Goal: Information Seeking & Learning: Learn about a topic

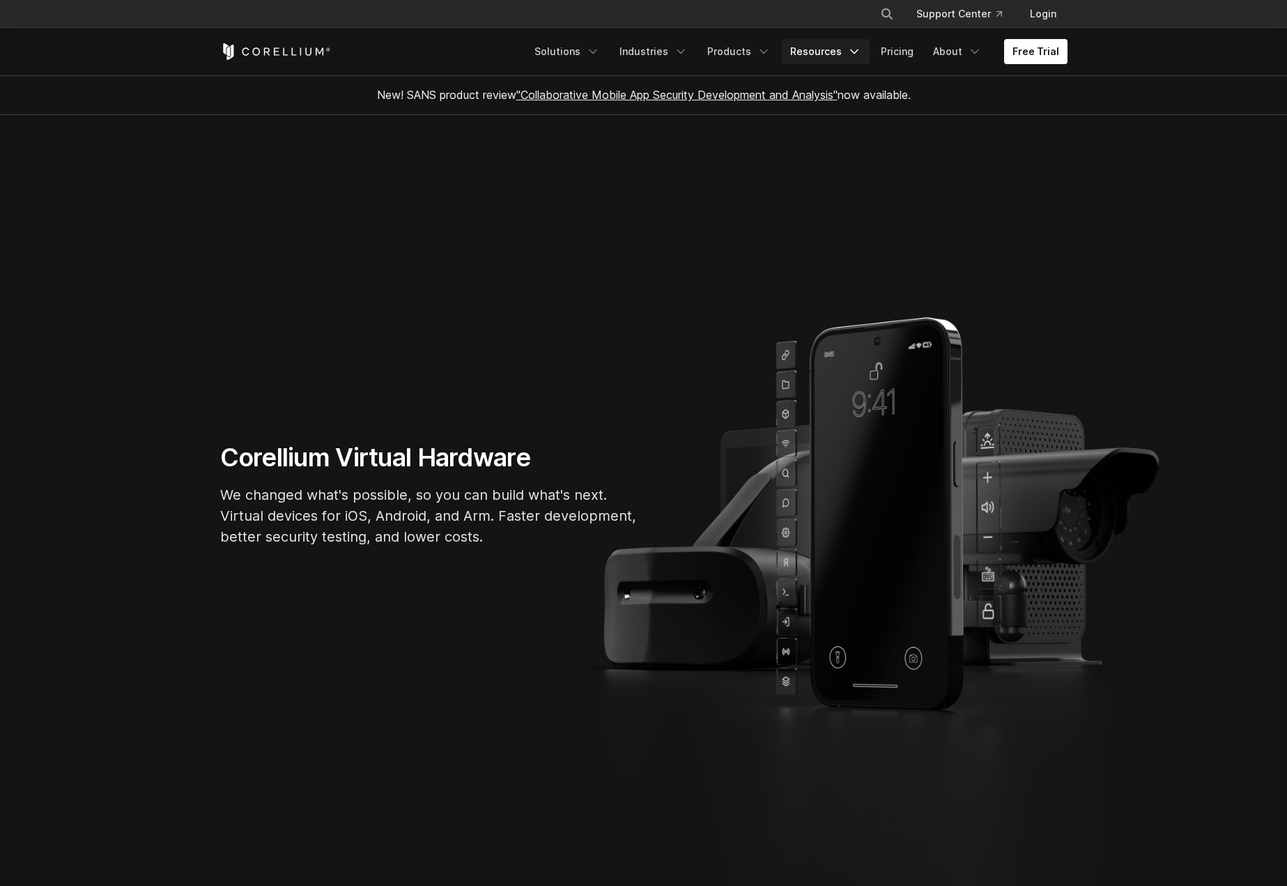
click at [843, 55] on link "Resources" at bounding box center [826, 51] width 88 height 25
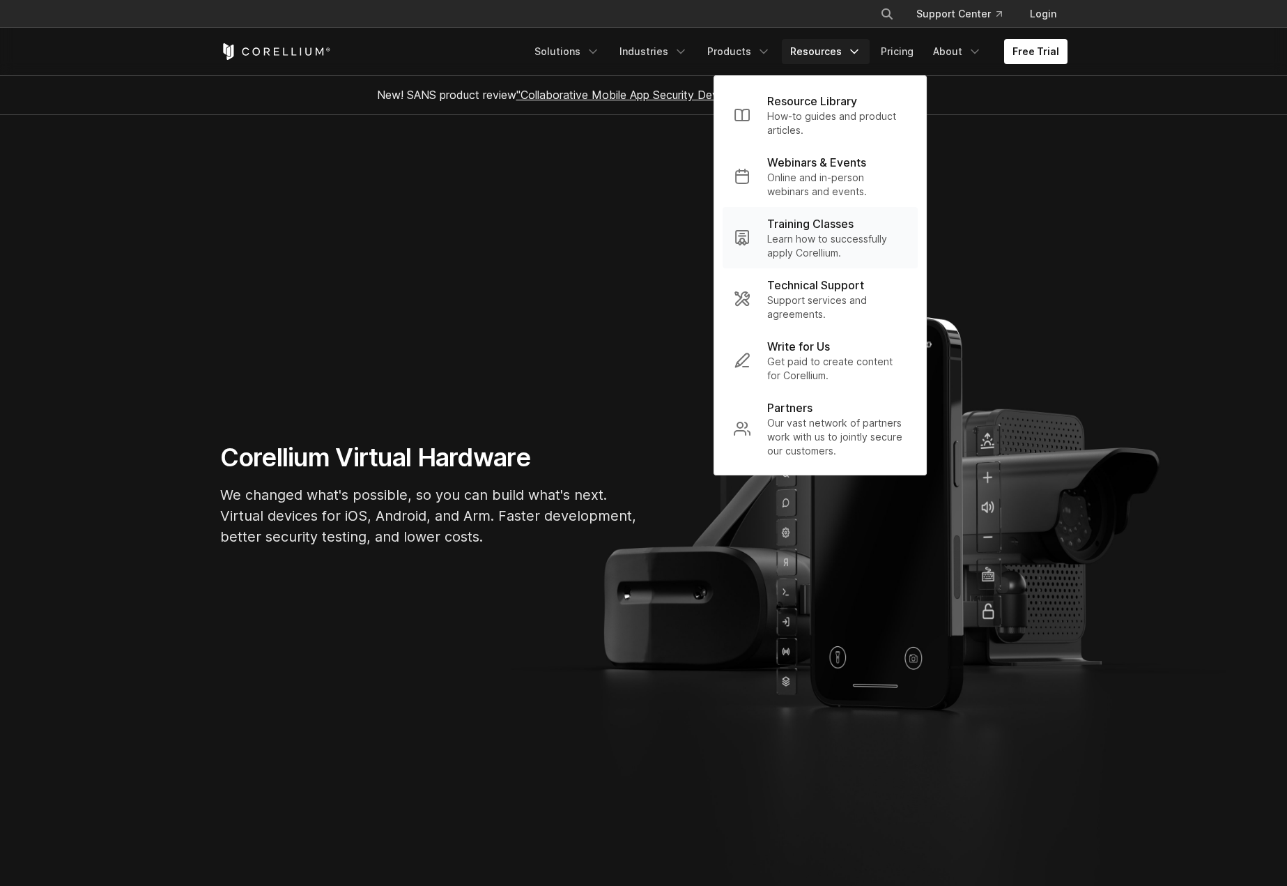
click at [813, 220] on p "Training Classes" at bounding box center [810, 223] width 86 height 17
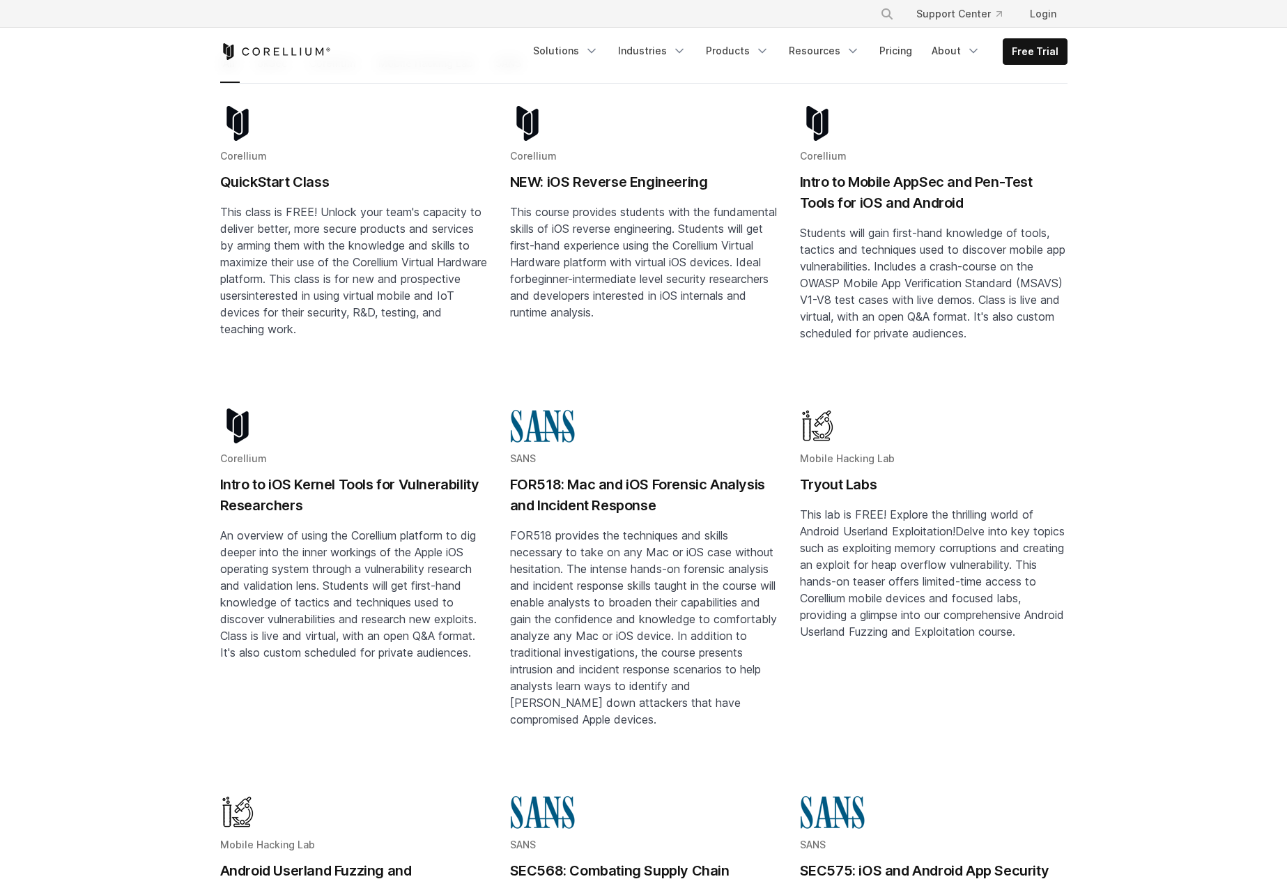
scroll to position [240, 0]
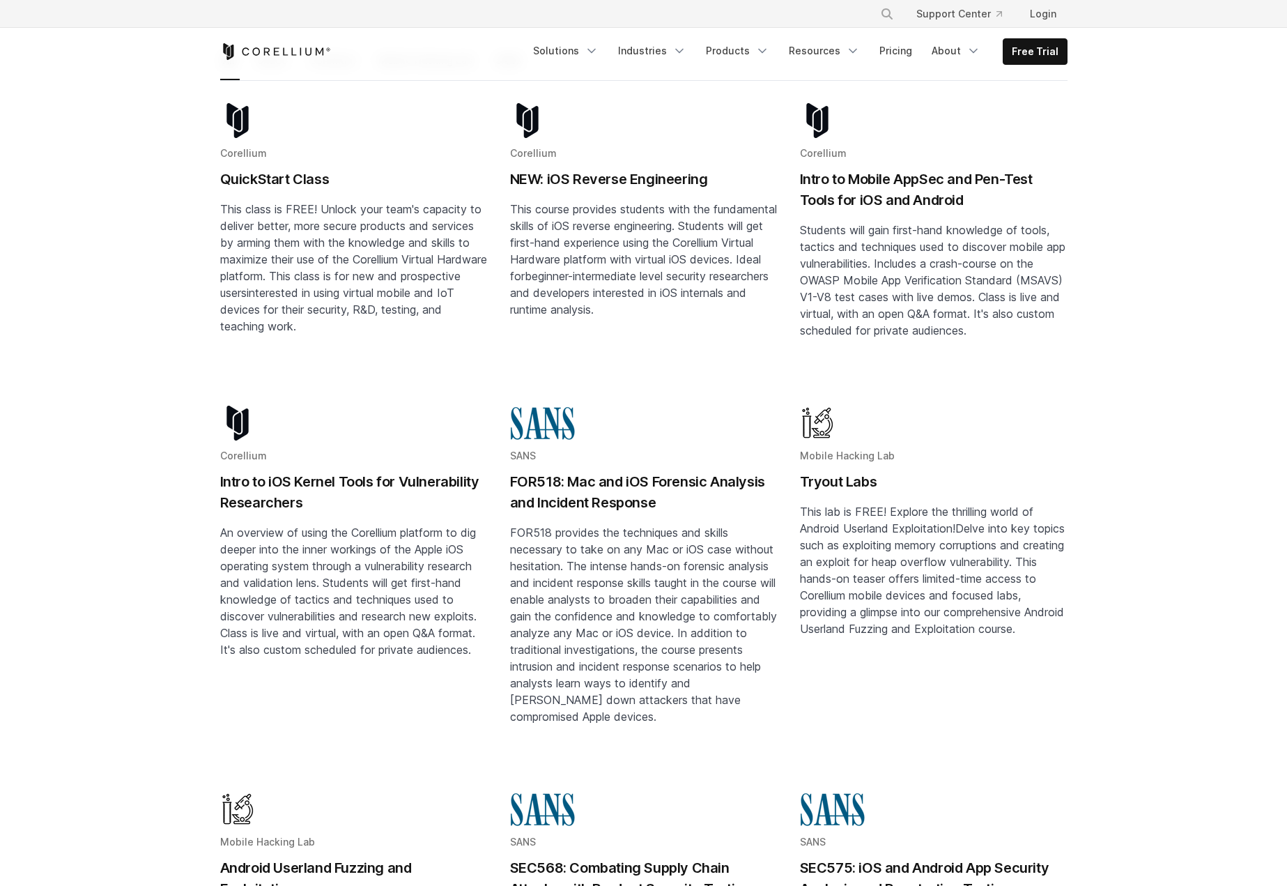
click at [903, 172] on h2 "Intro to Mobile AppSec and Pen-Test Tools for iOS and Android" at bounding box center [934, 190] width 268 height 42
click at [367, 471] on h2 "Intro to iOS Kernel Tools for Vulnerability Researchers" at bounding box center [354, 492] width 268 height 42
click at [613, 201] on p "This course provides students with the fundamental skills of iOS reverse engine…" at bounding box center [644, 259] width 268 height 117
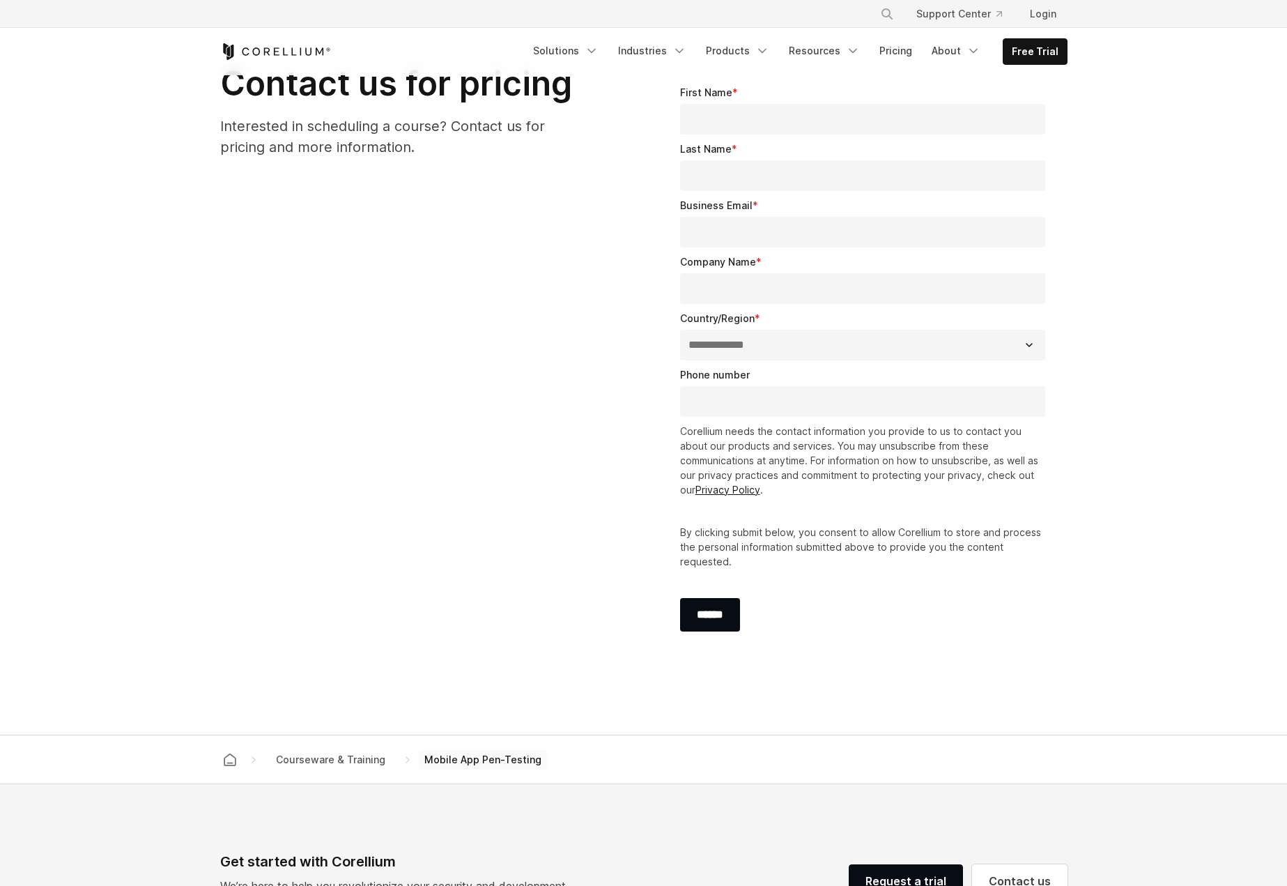
scroll to position [1045, 0]
